Goal: Task Accomplishment & Management: Complete application form

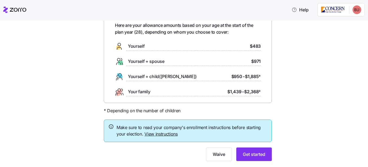
scroll to position [29, 0]
click at [159, 133] on link "View instructions" at bounding box center [160, 133] width 33 height 5
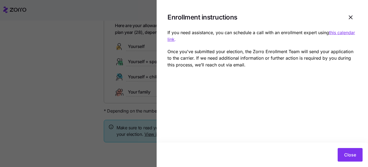
click at [347, 35] on u "this calendar link" at bounding box center [262, 36] width 188 height 12
click at [351, 18] on icon "button" at bounding box center [351, 17] width 7 height 7
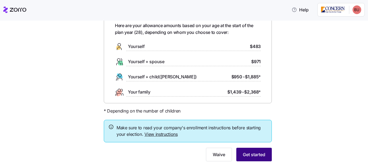
click at [251, 153] on span "Get started" at bounding box center [254, 154] width 23 height 7
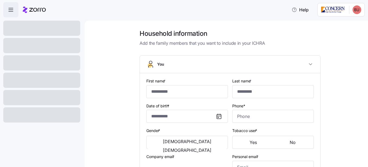
type input "********"
type input "******"
type input "[EMAIL_ADDRESS][DOMAIN_NAME]"
type input "**********"
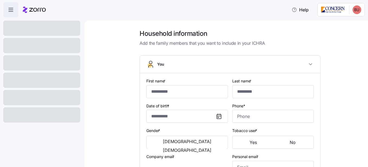
checkbox input "true"
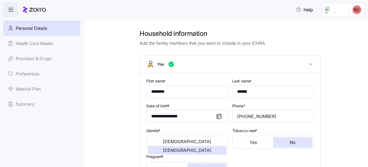
type input "**********"
type input "[PHONE_NUMBER]"
type input "[DEMOGRAPHIC_DATA] citizen"
type input "Single"
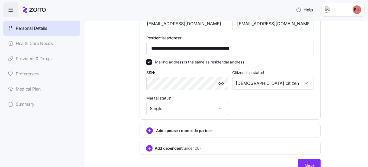
scroll to position [195, 0]
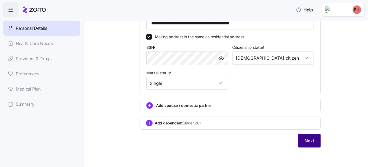
click at [302, 140] on button "Next" at bounding box center [309, 141] width 23 height 14
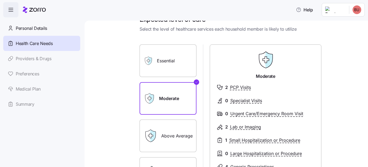
scroll to position [15, 0]
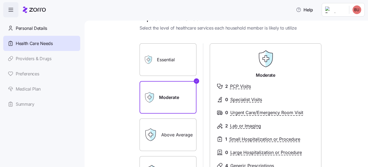
click at [185, 139] on label "Above Average" at bounding box center [168, 134] width 57 height 33
click at [0, 0] on input "Above Average" at bounding box center [0, 0] width 0 height 0
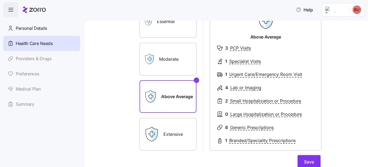
scroll to position [53, 0]
click at [301, 159] on button "Save" at bounding box center [309, 162] width 23 height 14
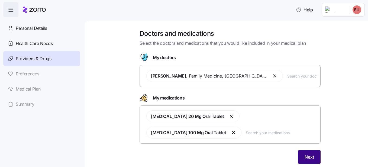
click at [305, 156] on span "Next" at bounding box center [309, 157] width 9 height 7
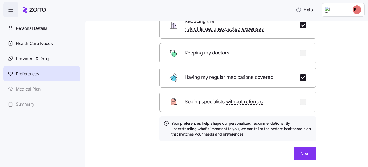
scroll to position [67, 0]
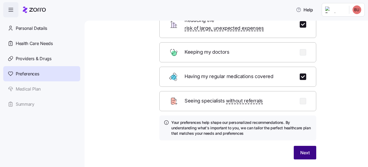
click at [301, 149] on span "Next" at bounding box center [304, 152] width 9 height 7
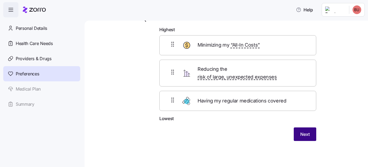
scroll to position [20, 0]
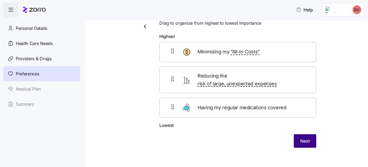
click at [300, 138] on button "Next" at bounding box center [305, 141] width 23 height 14
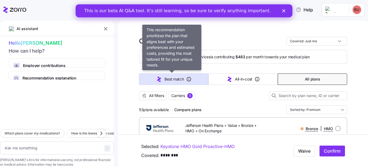
click at [168, 76] on span "Best match" at bounding box center [174, 78] width 19 height 5
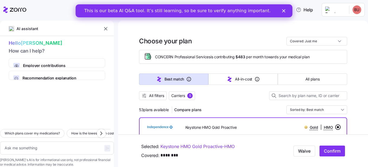
type textarea "x"
type input "Sorted by: Best match"
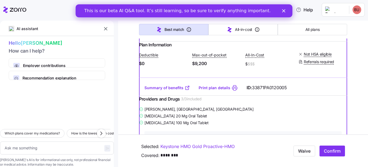
scroll to position [136, 0]
click at [169, 90] on link "Summary of benefits" at bounding box center [167, 87] width 46 height 5
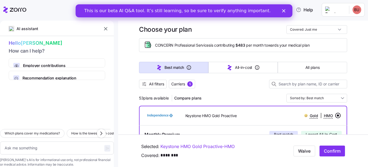
scroll to position [11, 0]
click at [107, 27] on icon "button" at bounding box center [105, 28] width 5 height 5
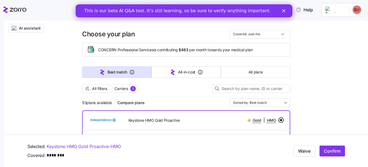
click at [283, 10] on polygon "Close" at bounding box center [283, 10] width 3 height 3
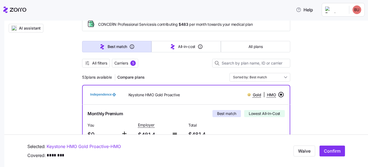
scroll to position [38, 0]
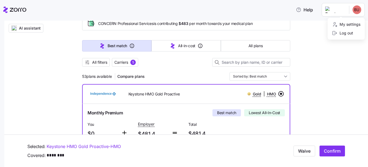
click at [345, 7] on html "Help Personal Details Health Care Needs Providers & Drugs Preferences Medical P…" at bounding box center [184, 82] width 368 height 164
click at [355, 22] on div "My settings" at bounding box center [346, 24] width 28 height 6
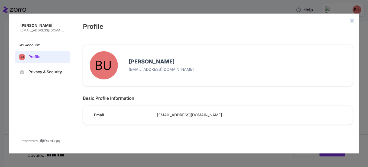
click at [351, 20] on icon "close admin-box" at bounding box center [353, 21] width 4 height 4
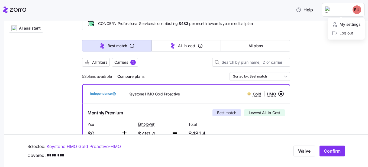
click at [322, 8] on html "Help Personal Details Health Care Needs Providers & Drugs Preferences Medical P…" at bounding box center [184, 82] width 368 height 164
click at [361, 7] on html "Help Personal Details Health Care Needs Providers & Drugs Preferences Medical P…" at bounding box center [184, 82] width 368 height 164
click at [20, 14] on div at bounding box center [14, 9] width 23 height 15
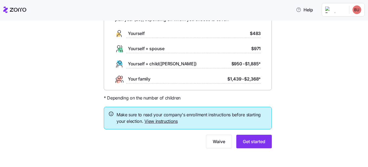
scroll to position [40, 0]
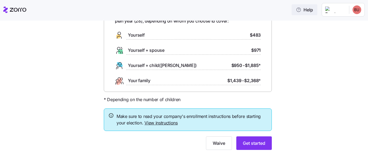
click at [302, 9] on span "Help" at bounding box center [304, 10] width 17 height 7
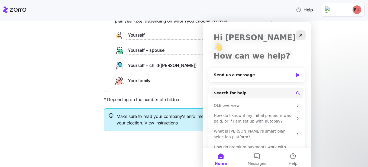
scroll to position [27, 0]
click at [331, 49] on div "Your ICHRA enrollment information Here are your allowance amounts based on your…" at bounding box center [187, 72] width 345 height 167
click at [300, 38] on div "Close" at bounding box center [301, 35] width 10 height 10
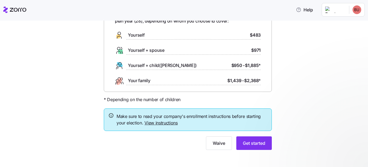
scroll to position [0, 0]
